Goal: Communication & Community: Answer question/provide support

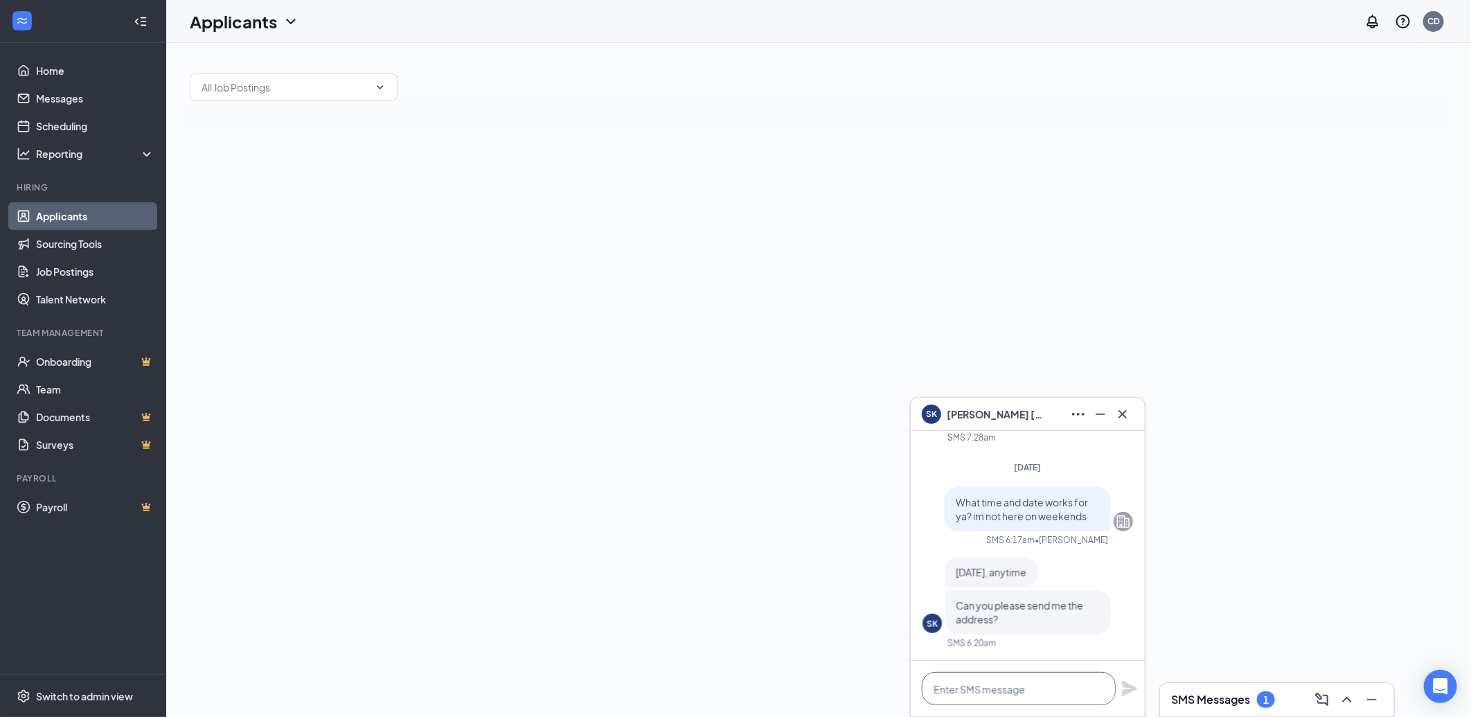
click at [1012, 693] on textarea at bounding box center [1019, 688] width 194 height 33
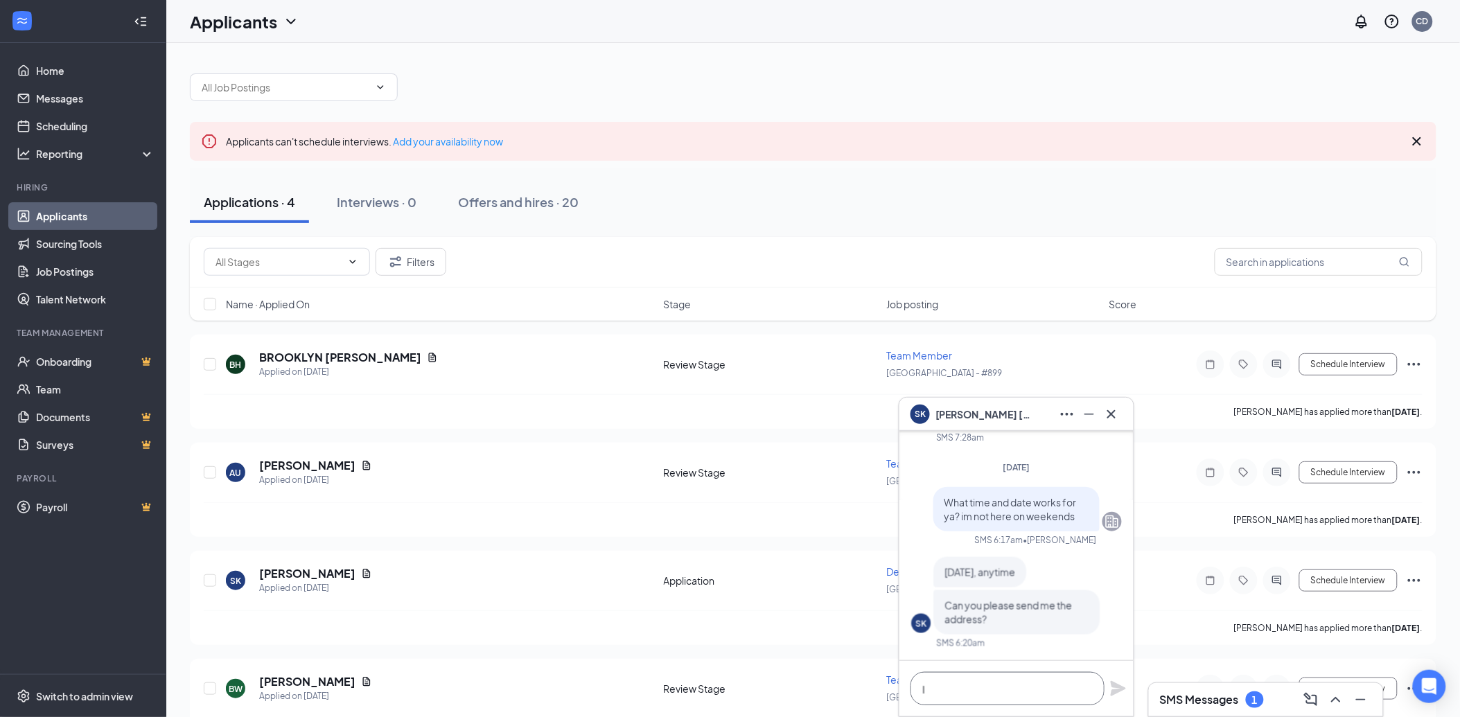
scroll to position [1, 0]
type textarea "I"
type textarea "im here till 2 m-f [STREET_ADDRESS]"
click at [1111, 693] on icon "Plane" at bounding box center [1117, 688] width 15 height 15
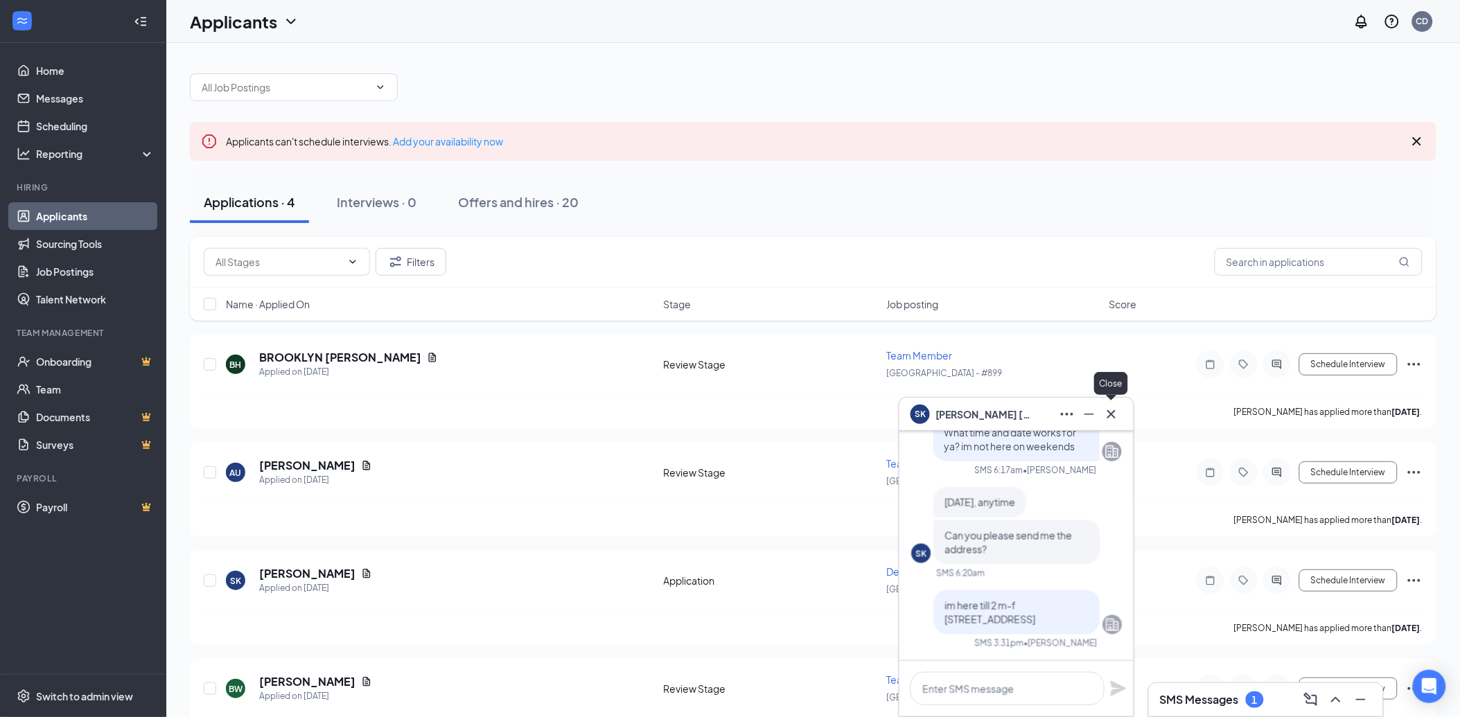
click at [1118, 413] on icon "Cross" at bounding box center [1111, 414] width 17 height 17
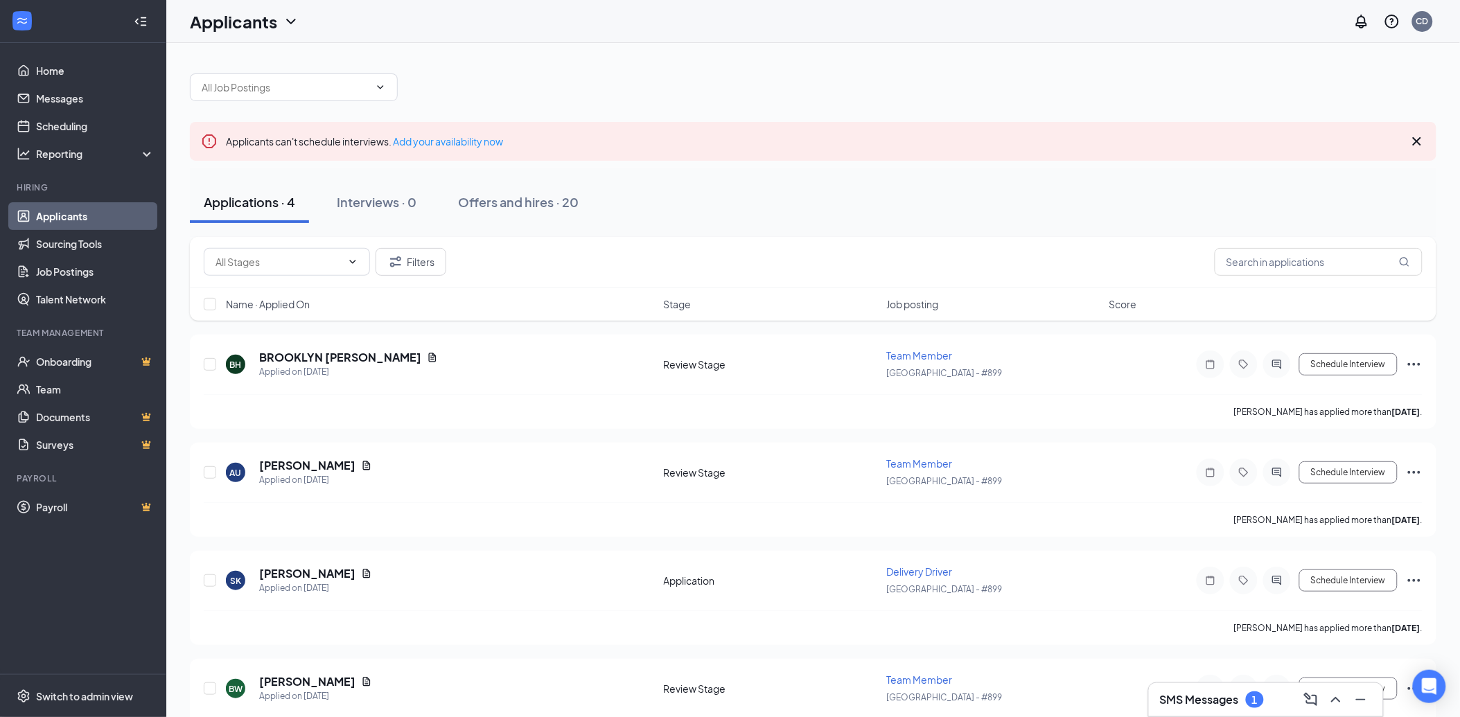
click at [1185, 705] on h3 "SMS Messages" at bounding box center [1199, 699] width 79 height 15
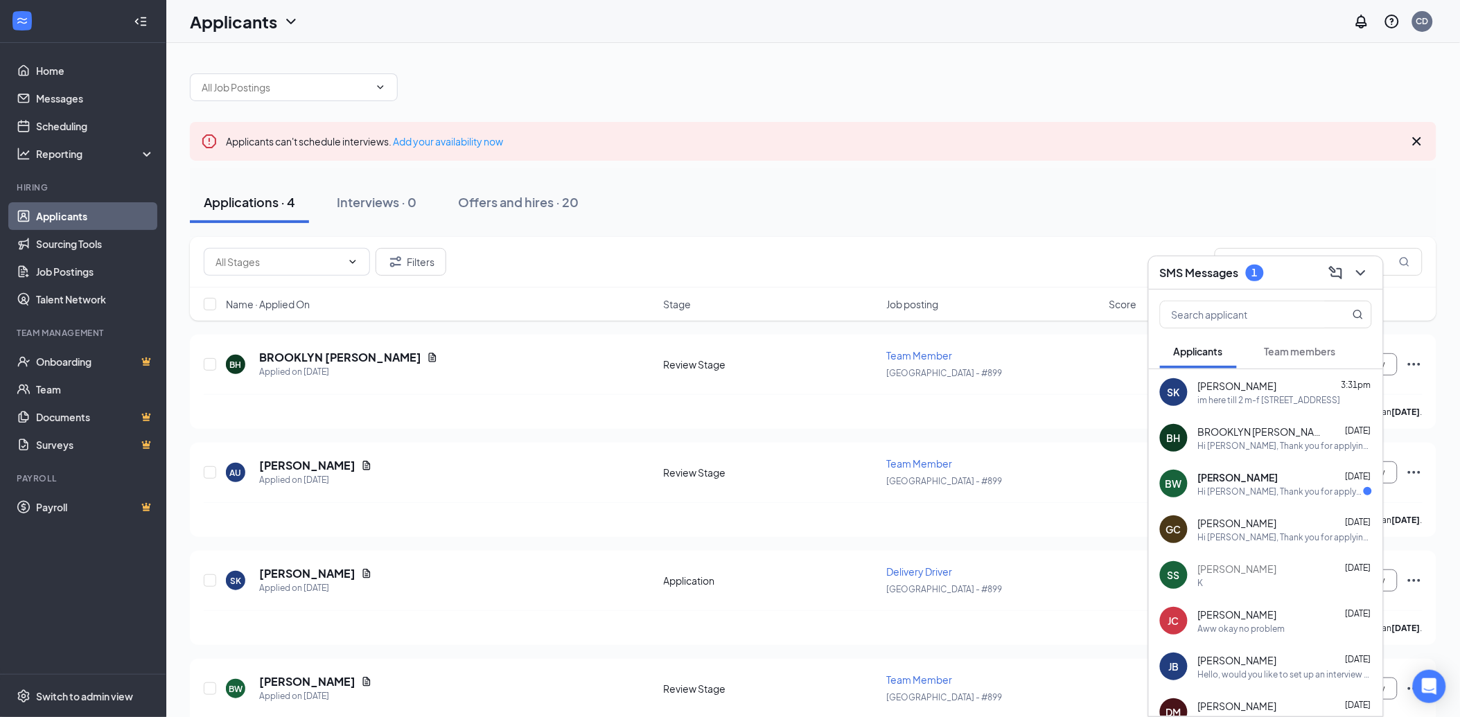
click at [1318, 490] on div "Hi [PERSON_NAME], Thank you for applying for the position of Team Member at Pre…" at bounding box center [1281, 492] width 166 height 12
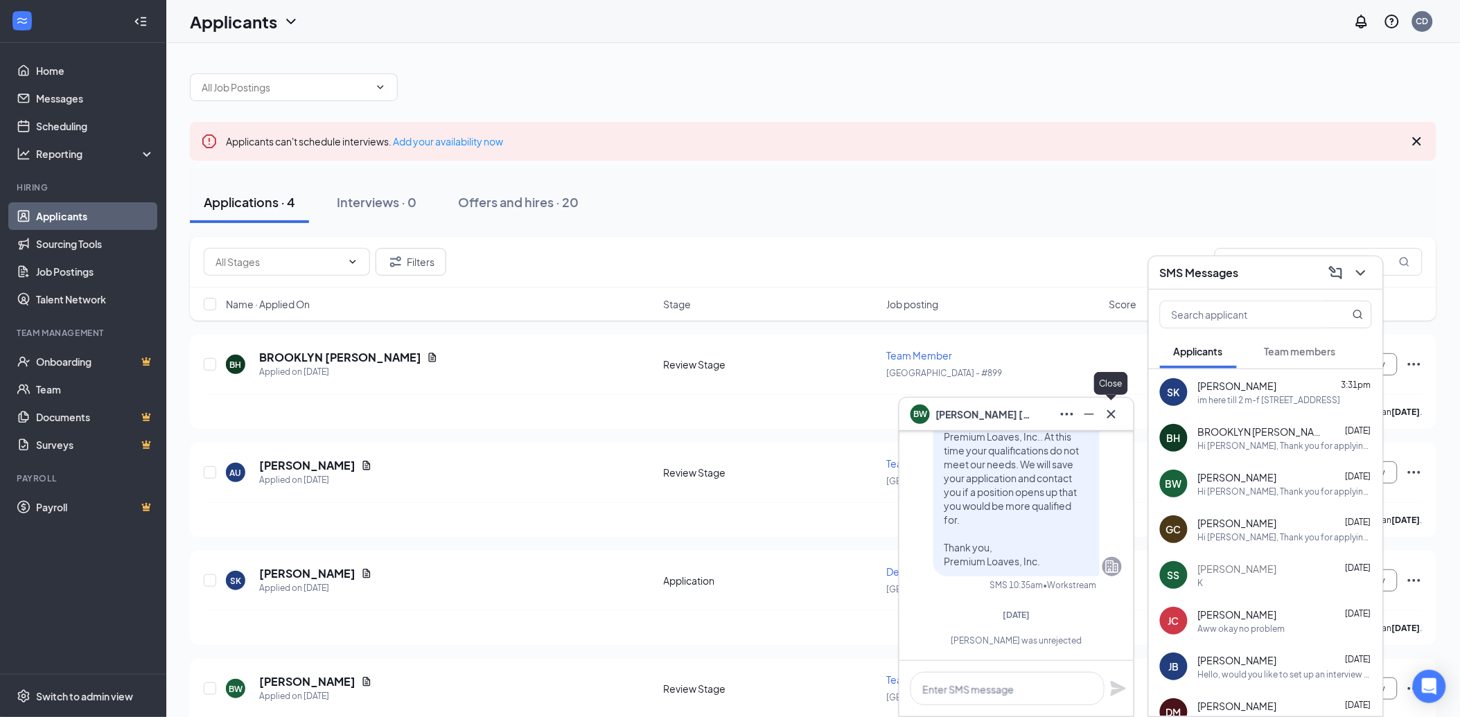
click at [1110, 411] on icon "Cross" at bounding box center [1111, 414] width 17 height 17
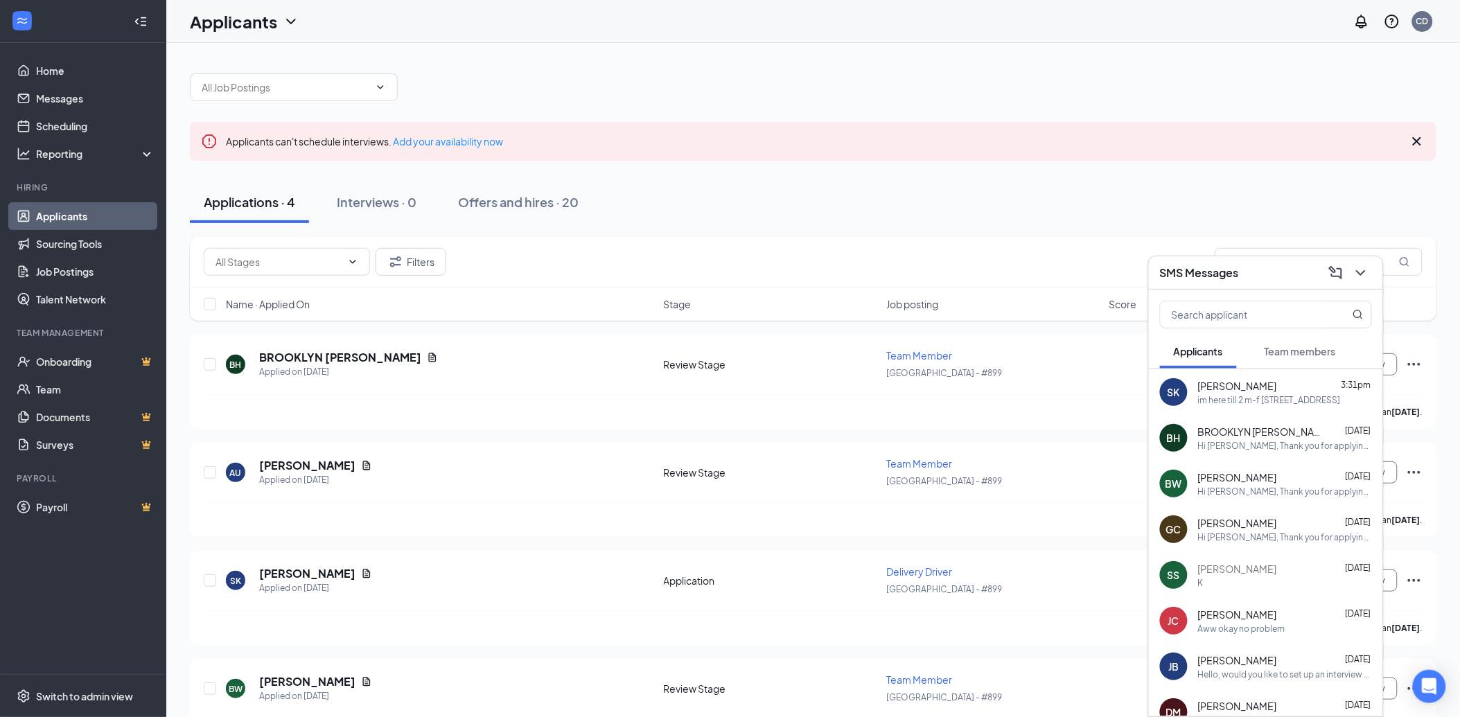
click at [1209, 420] on div "BH BROOKLYN [PERSON_NAME] [DATE] Hi [PERSON_NAME], Thank you for applying for t…" at bounding box center [1266, 438] width 234 height 46
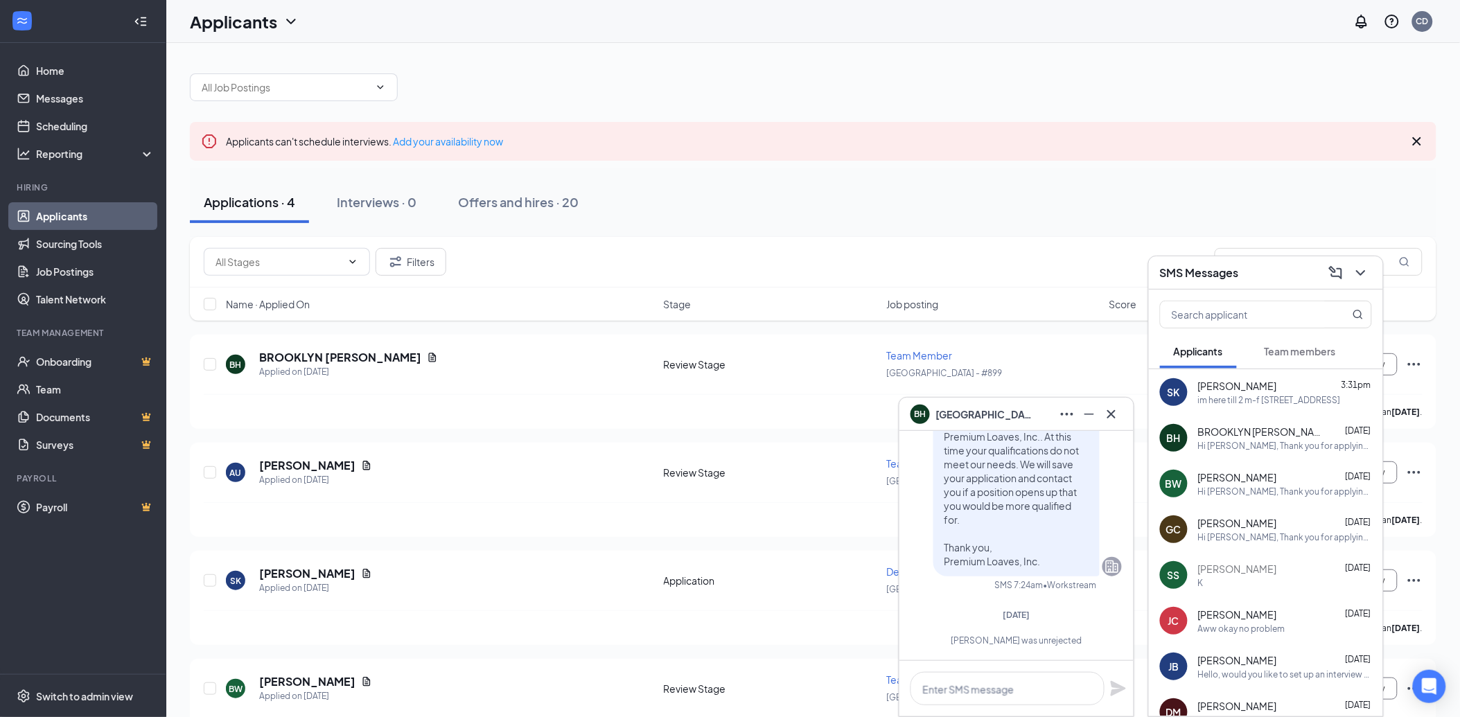
click at [1277, 379] on span "[PERSON_NAME]" at bounding box center [1237, 386] width 79 height 14
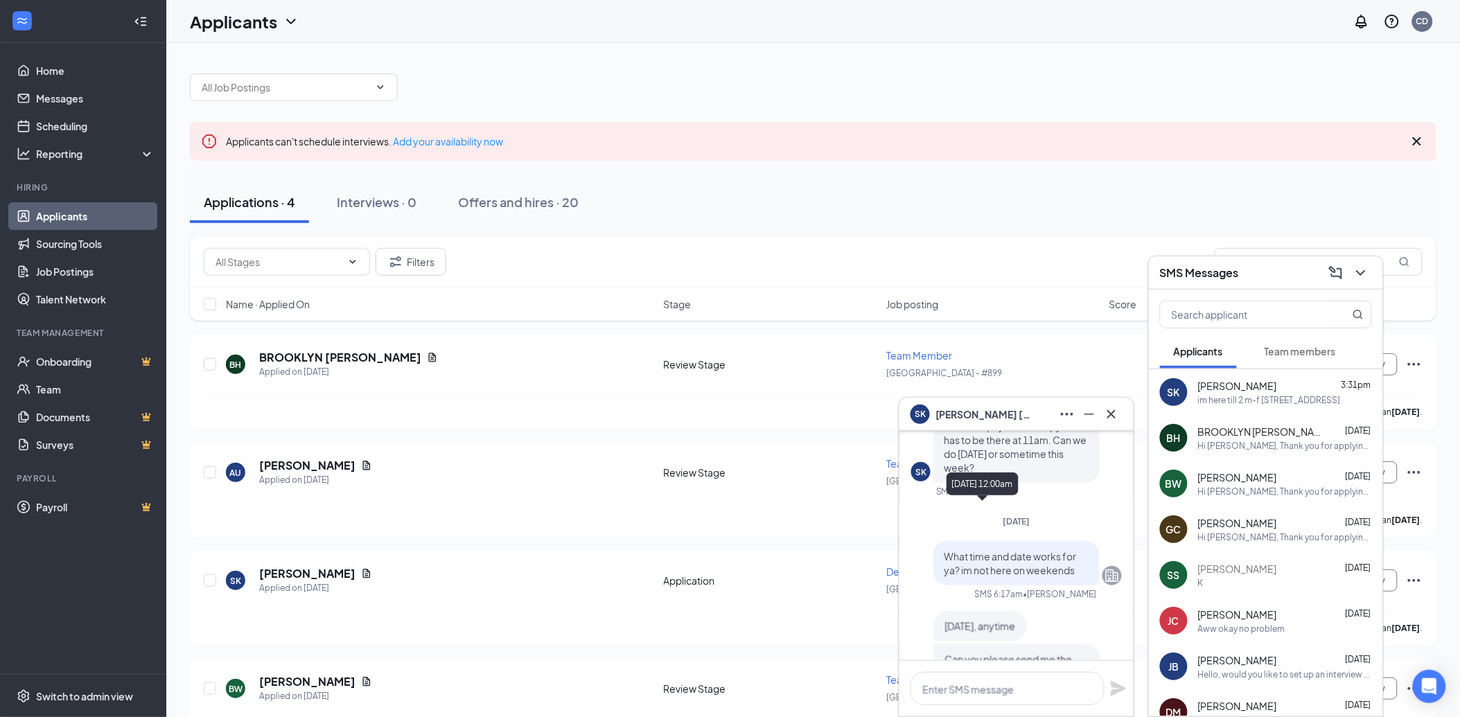
scroll to position [-231, 0]
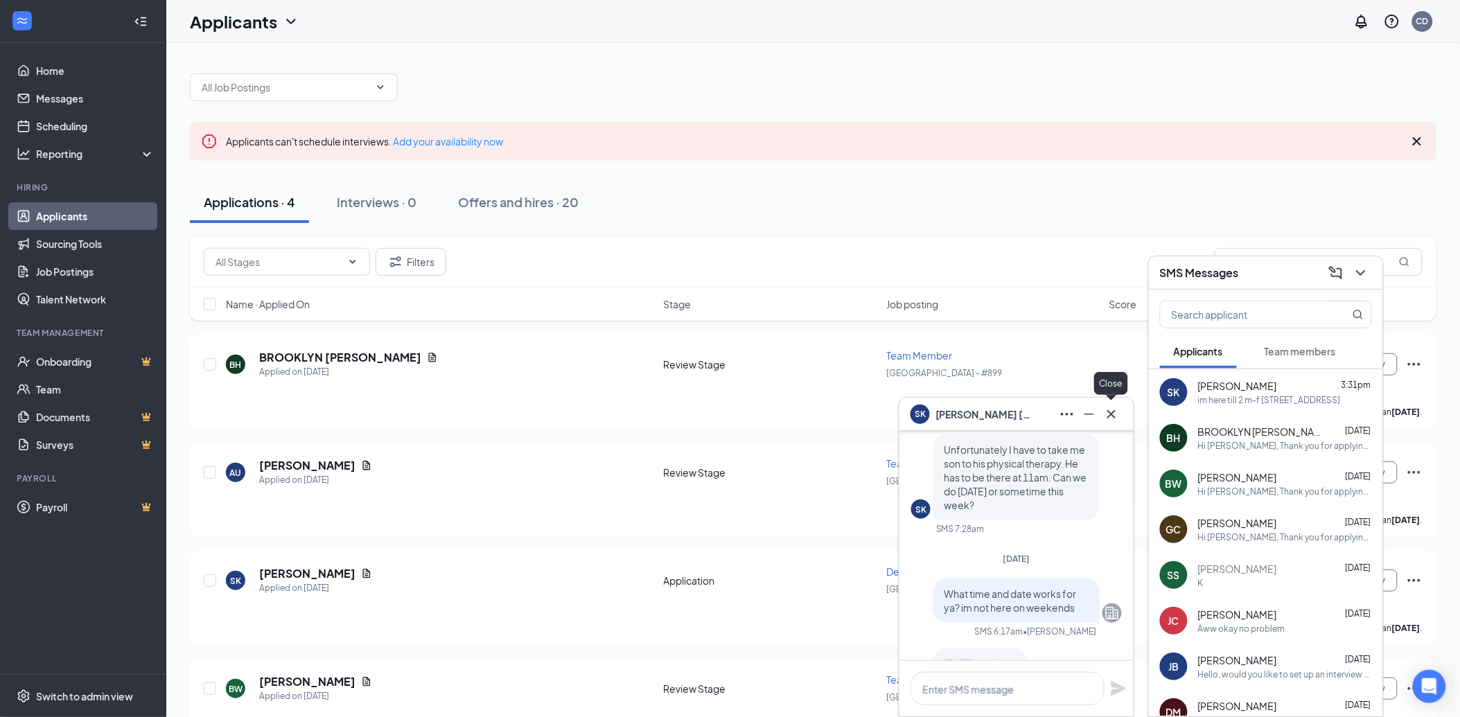
click at [1121, 414] on button at bounding box center [1111, 414] width 22 height 22
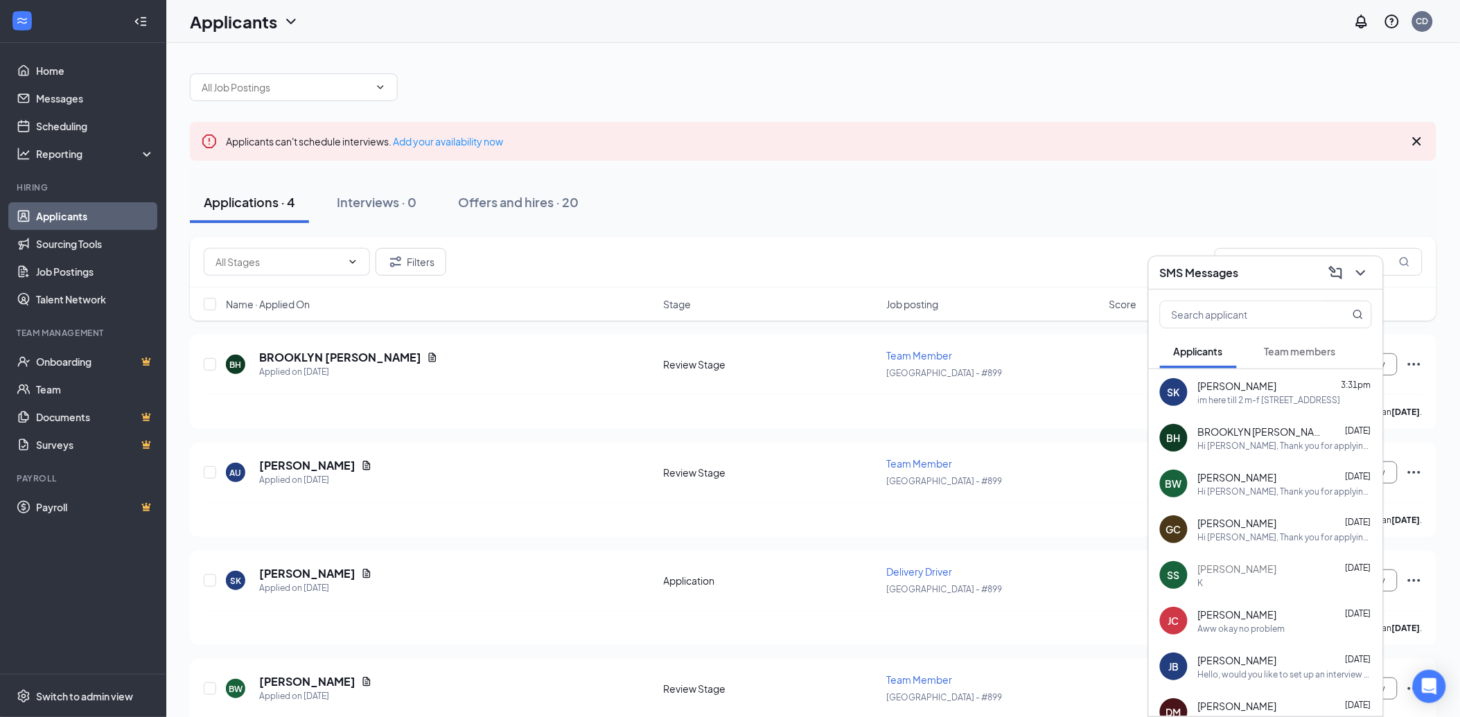
click at [1370, 281] on div at bounding box center [1359, 273] width 25 height 22
click at [1362, 274] on icon "ChevronDown" at bounding box center [1360, 273] width 17 height 17
